Goal: Transaction & Acquisition: Obtain resource

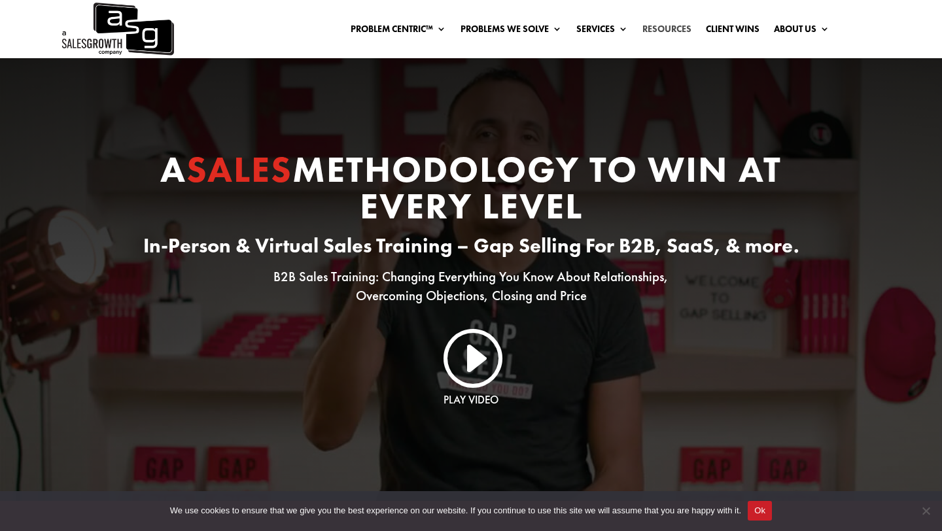
click at [643, 25] on link "Resources" at bounding box center [667, 31] width 49 height 14
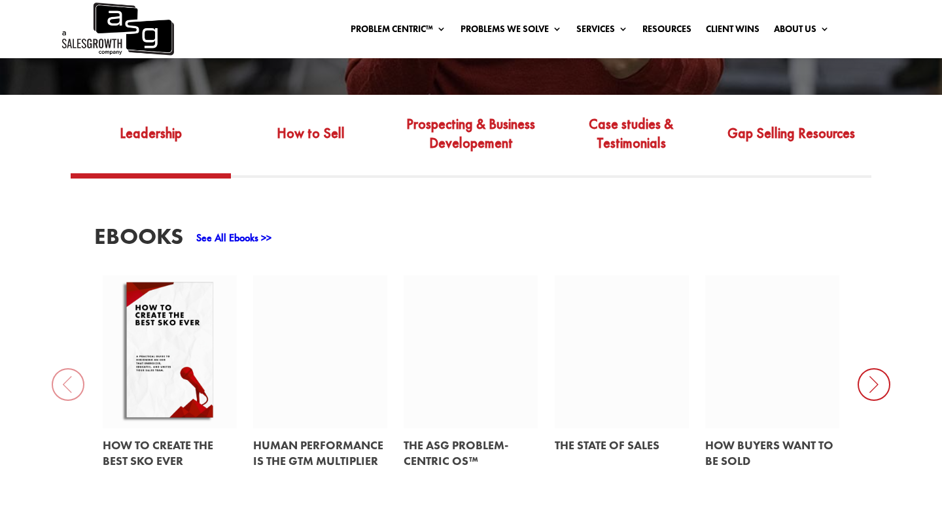
scroll to position [465, 0]
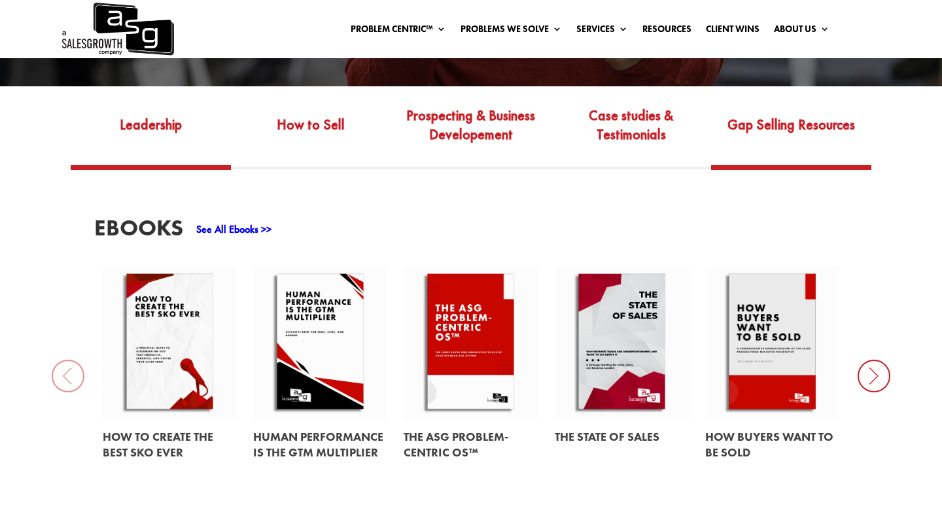
click at [745, 114] on link "Gap Selling Resources" at bounding box center [791, 135] width 160 height 62
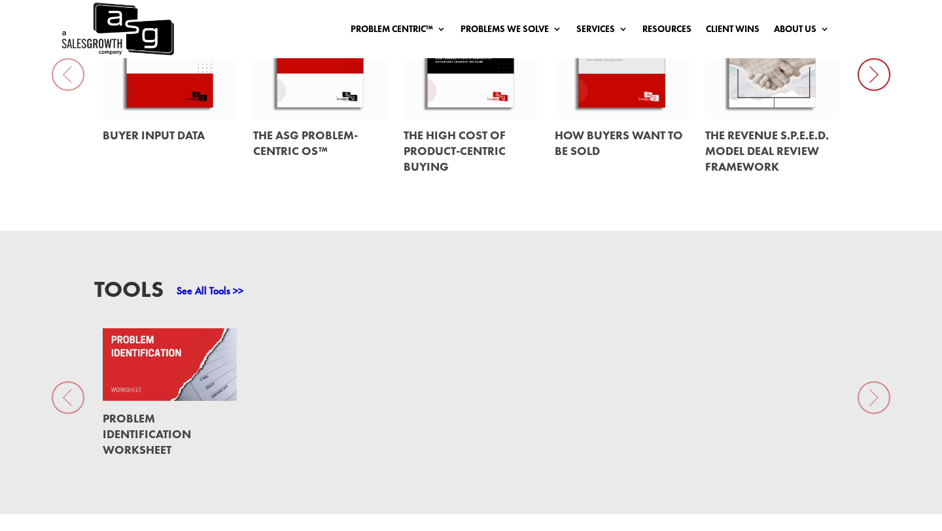
scroll to position [776, 0]
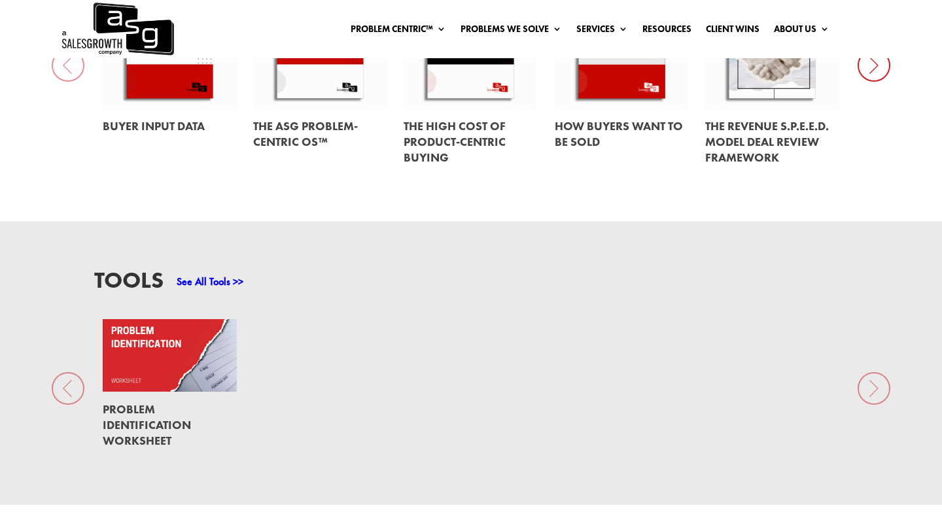
click at [164, 329] on link at bounding box center [170, 355] width 134 height 73
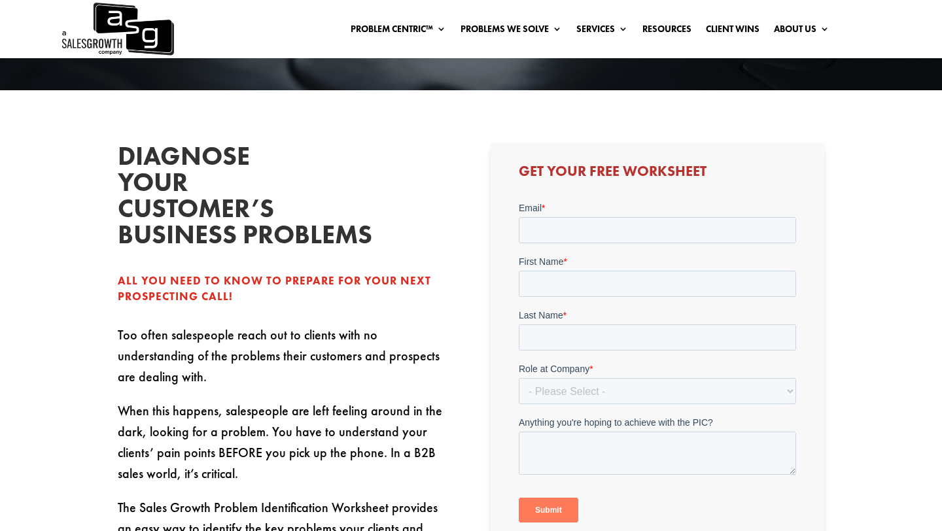
scroll to position [249, 0]
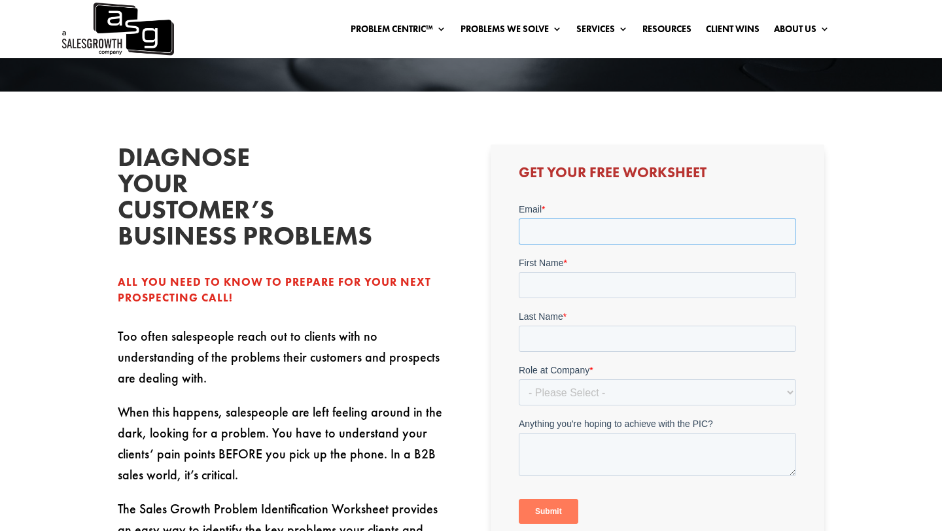
click at [546, 229] on input "Email *" at bounding box center [656, 231] width 277 height 26
type input "[EMAIL_ADDRESS][DOMAIN_NAME]"
type input "[PERSON_NAME]"
